Goal: Contribute content

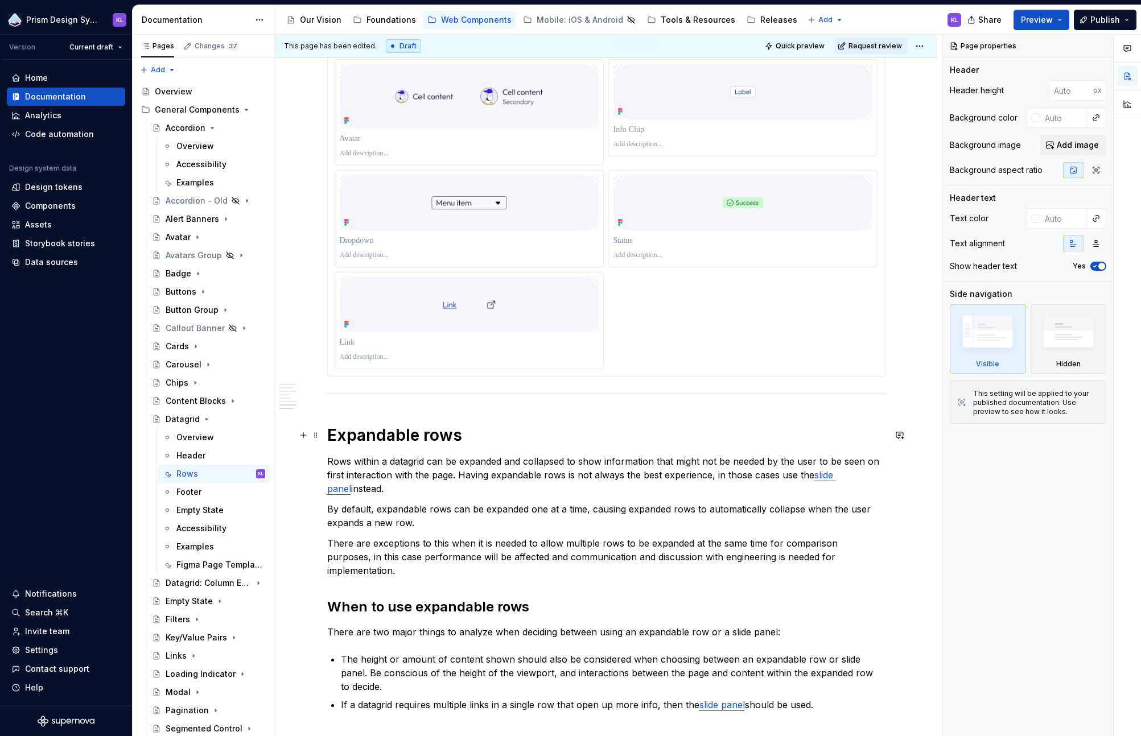
scroll to position [2047, 0]
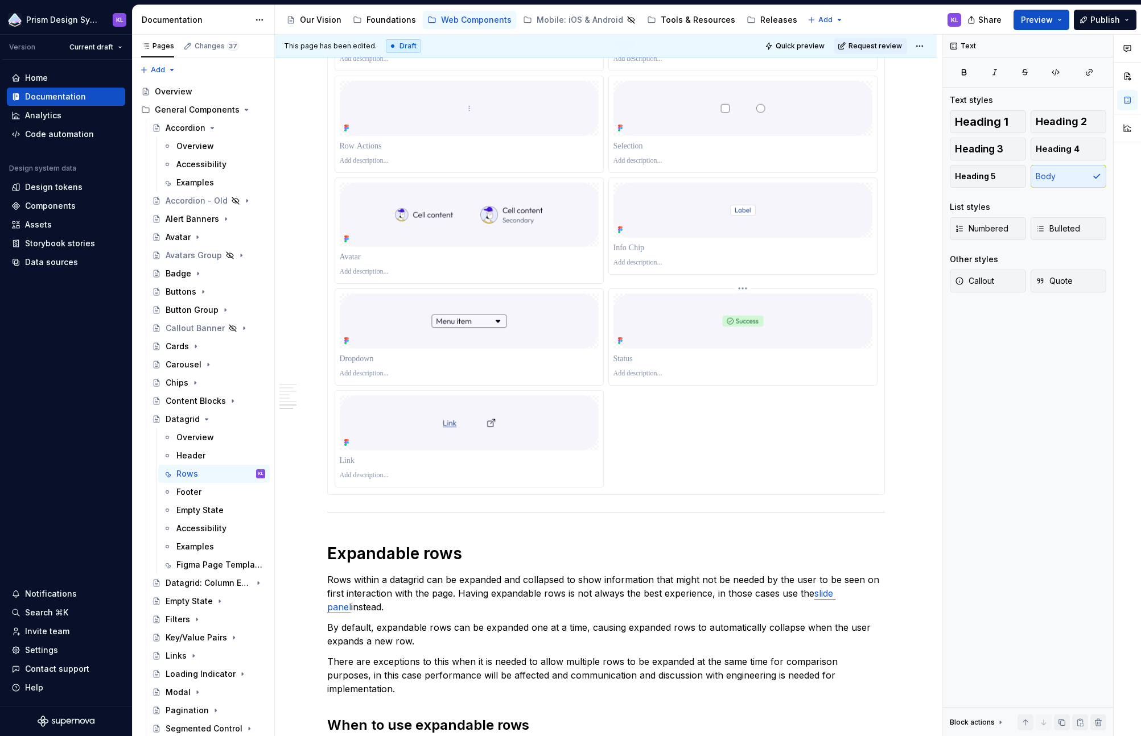
scroll to position [1666, 0]
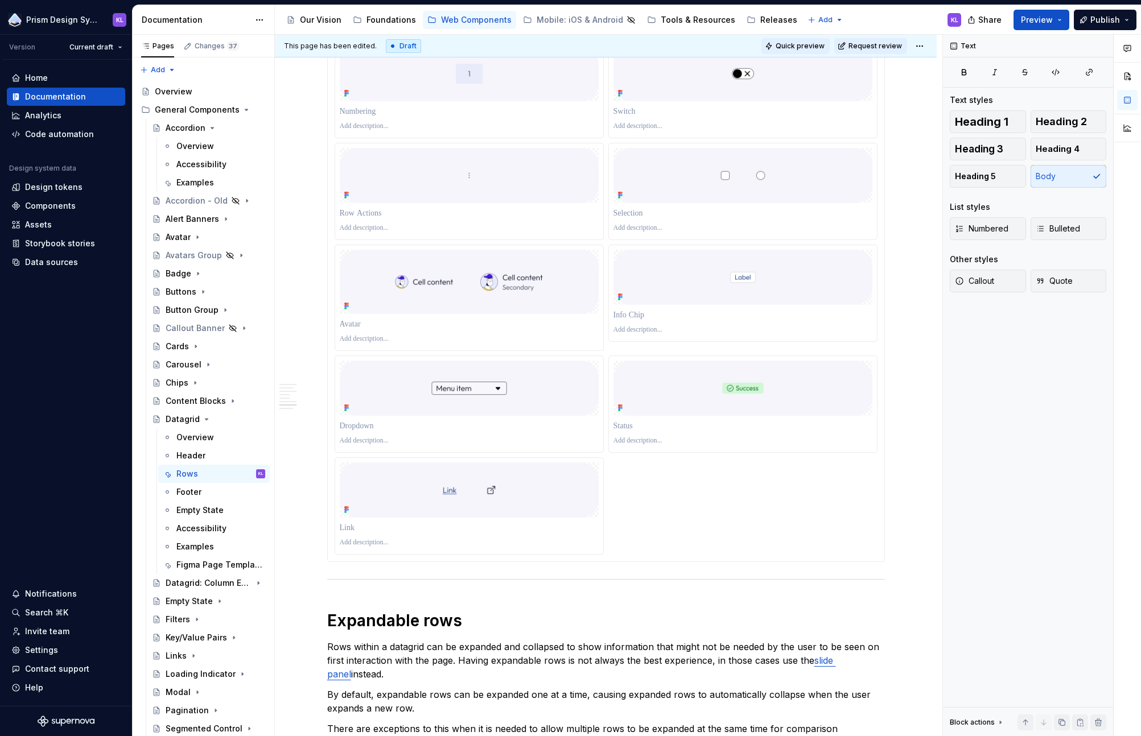
click at [805, 43] on span "Quick preview" at bounding box center [800, 46] width 49 height 9
click at [983, 21] on button "Preview" at bounding box center [1042, 20] width 56 height 20
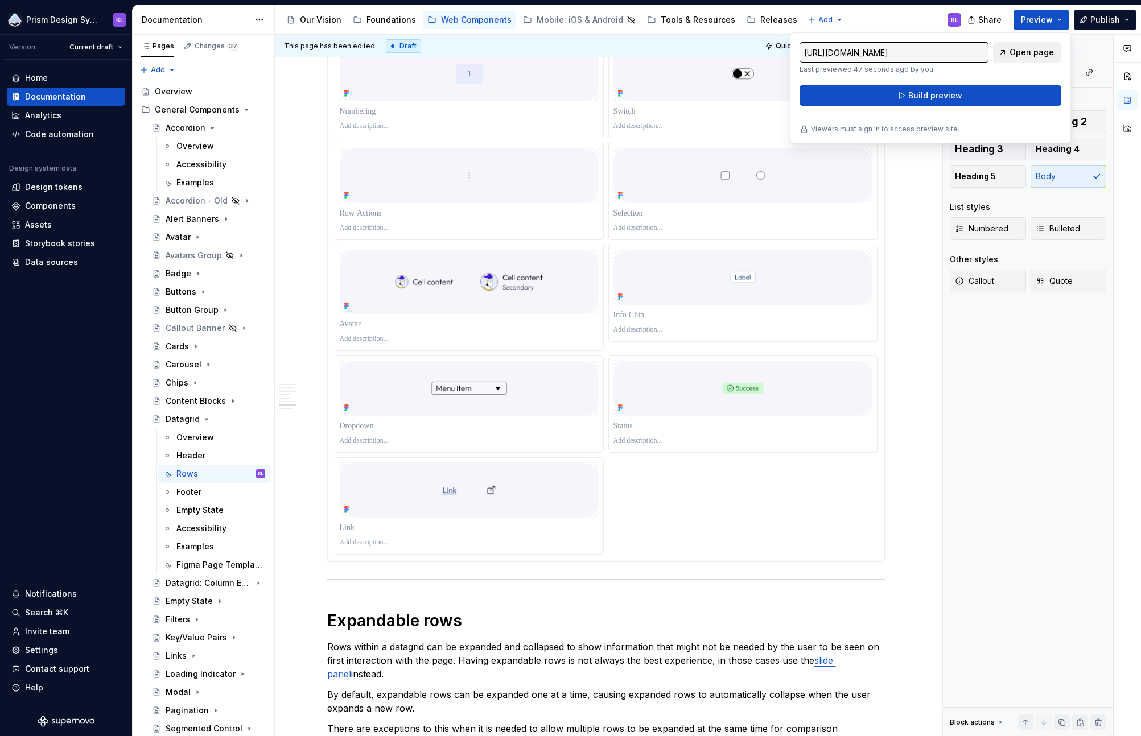
click at [983, 49] on span "Open page" at bounding box center [1032, 52] width 44 height 11
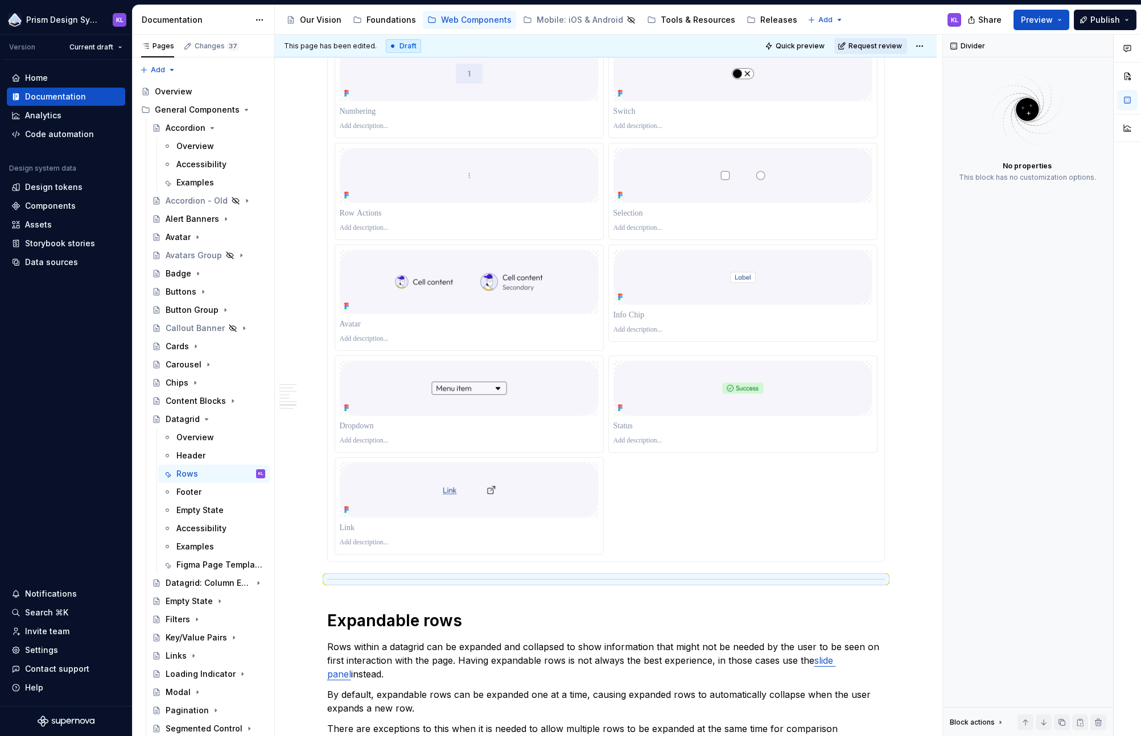
click at [871, 51] on button "Request review" at bounding box center [870, 46] width 73 height 16
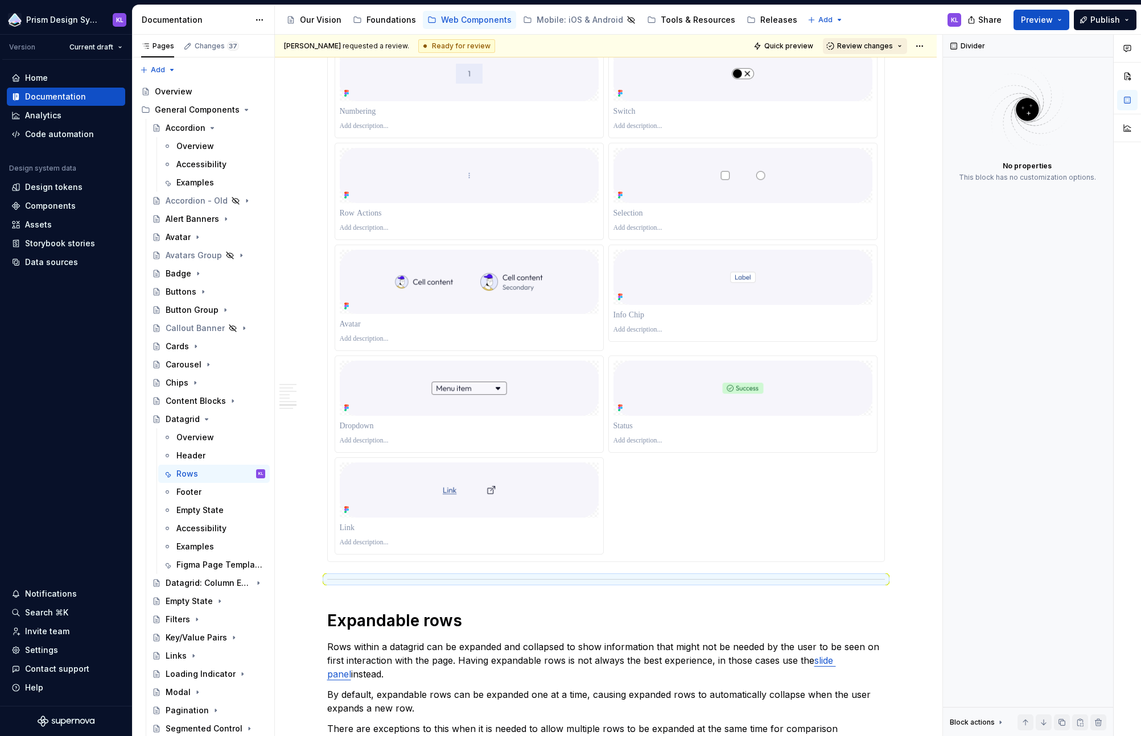
click at [868, 44] on span "Review changes" at bounding box center [865, 46] width 56 height 9
click at [865, 68] on div "Approve" at bounding box center [896, 68] width 100 height 11
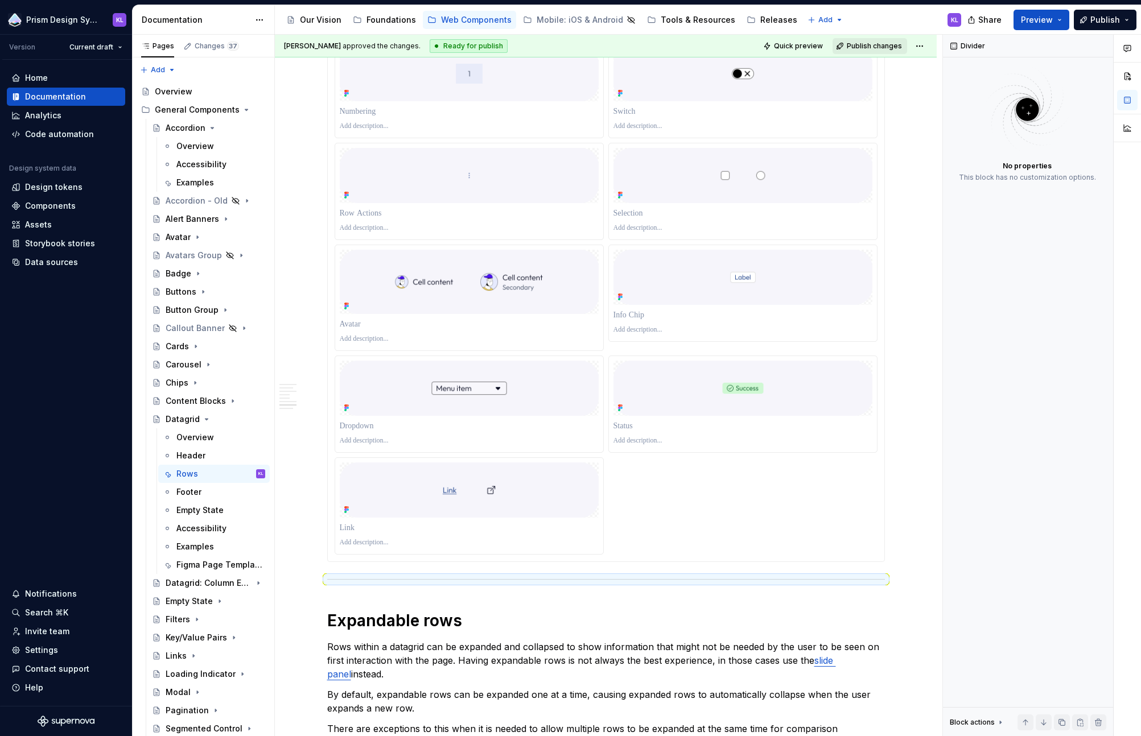
click at [864, 48] on span "Publish changes" at bounding box center [874, 46] width 55 height 9
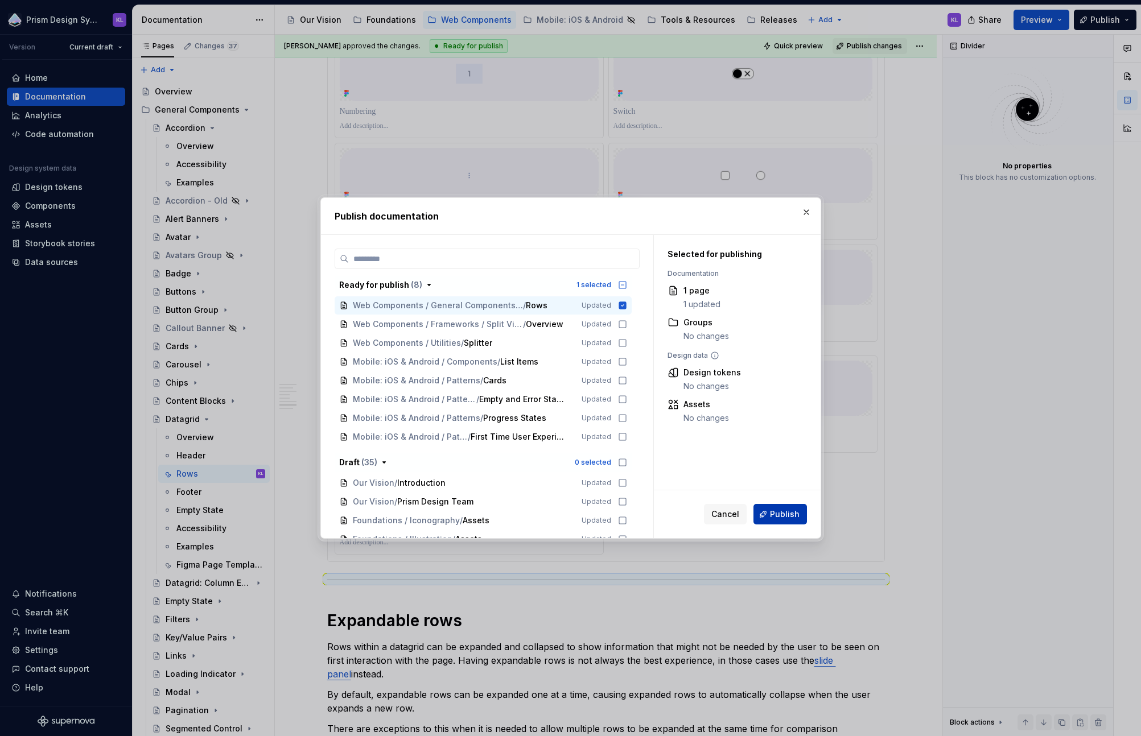
click at [787, 518] on span "Publish" at bounding box center [785, 514] width 30 height 11
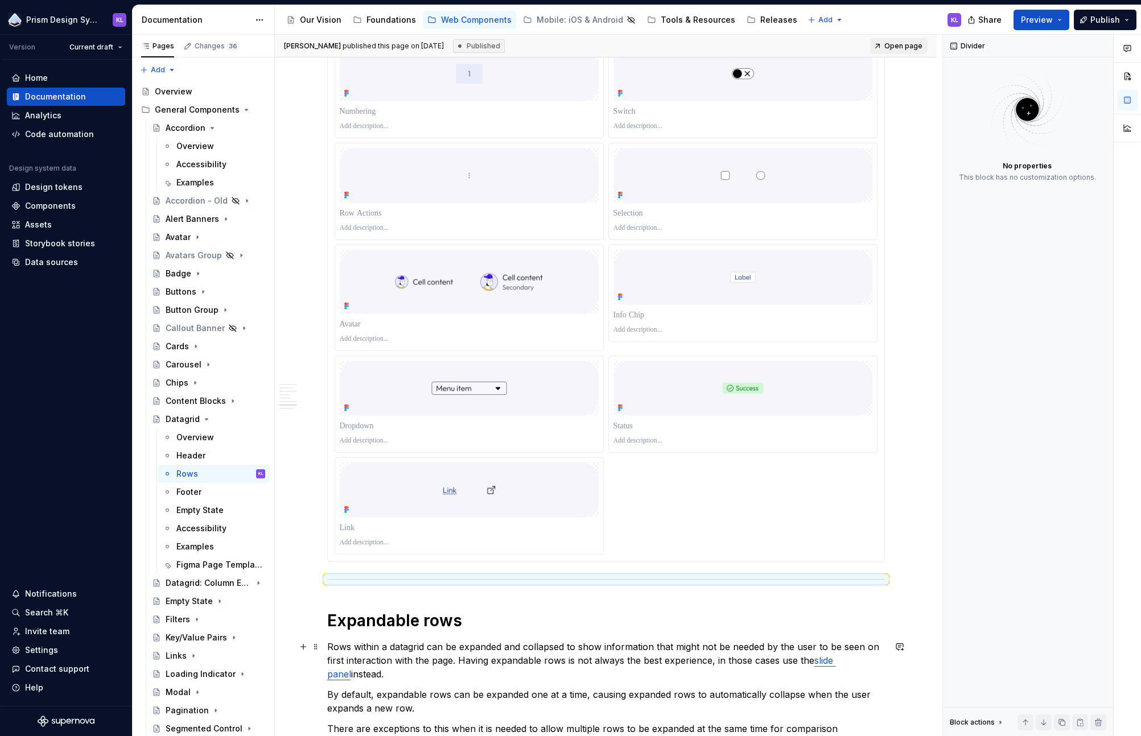
type textarea "*"
